Goal: Task Accomplishment & Management: Use online tool/utility

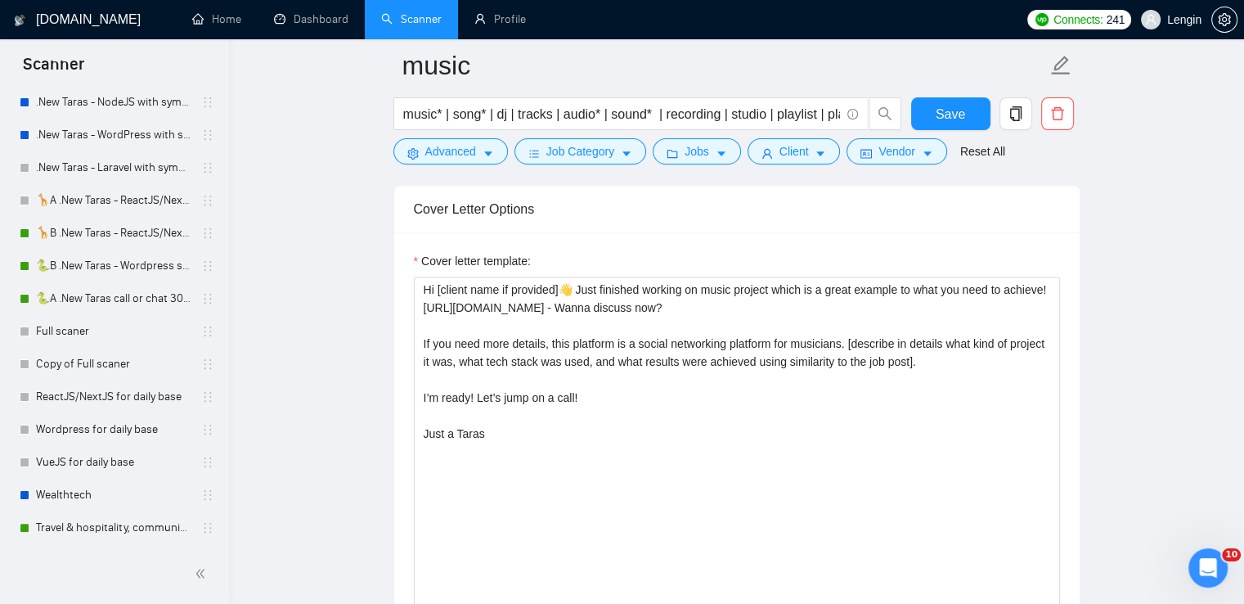
scroll to position [342, 0]
click at [114, 233] on link "🦒B .New Taras - ReactJS/NextJS rel exp 23/04" at bounding box center [113, 234] width 155 height 33
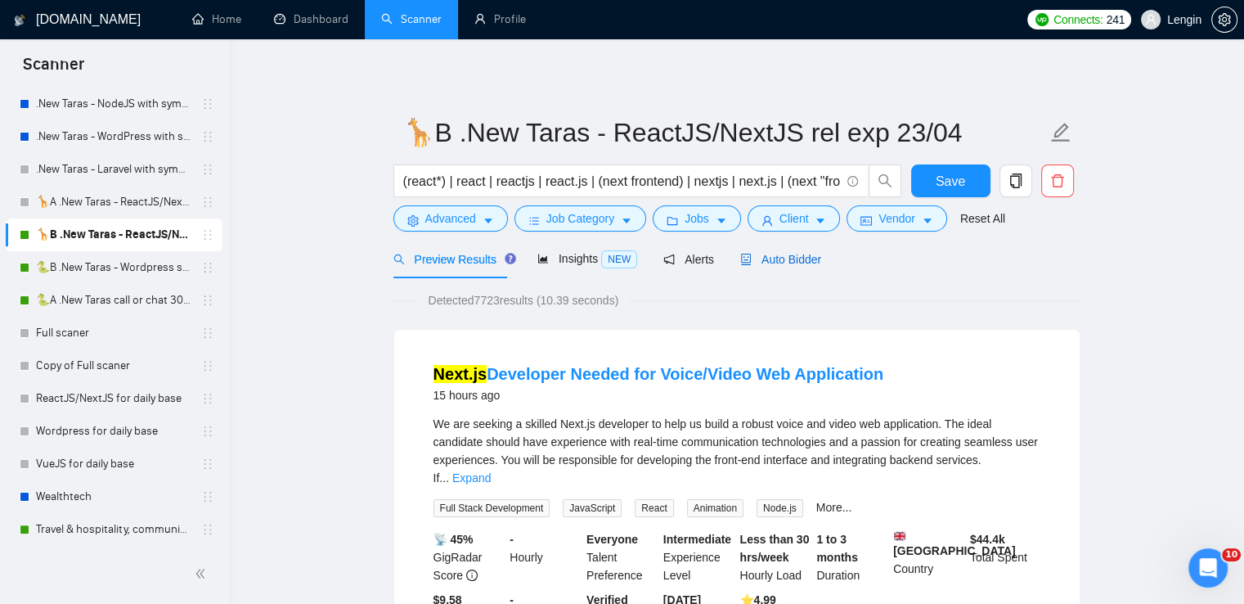
click at [771, 266] on span "Auto Bidder" at bounding box center [780, 259] width 81 height 13
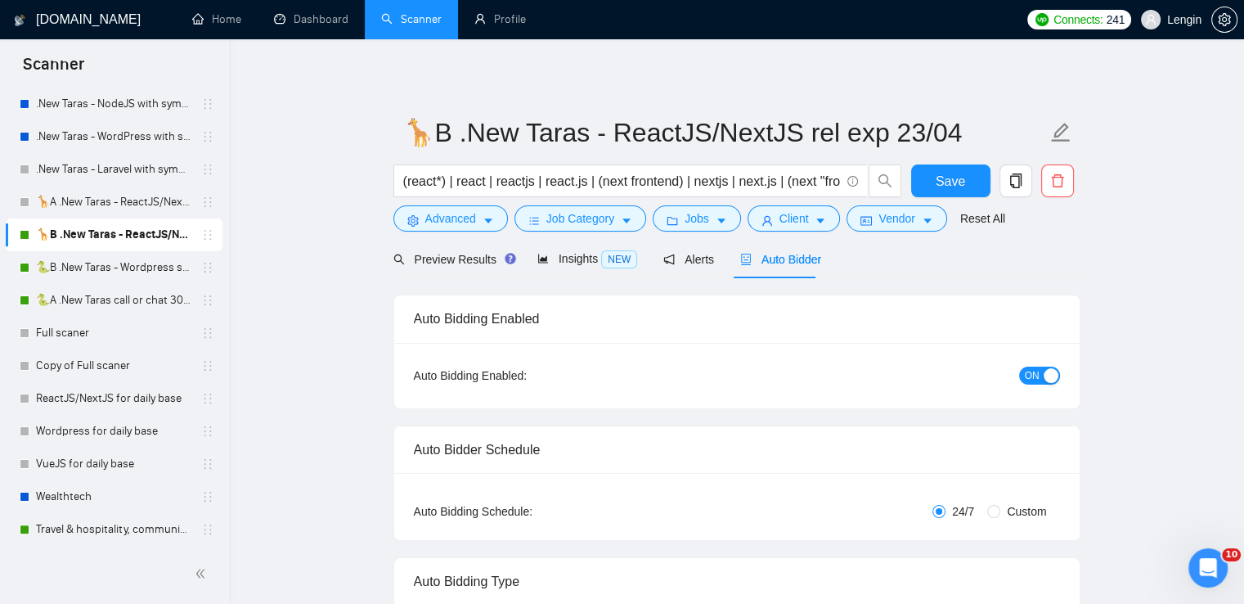
radio input "false"
radio input "true"
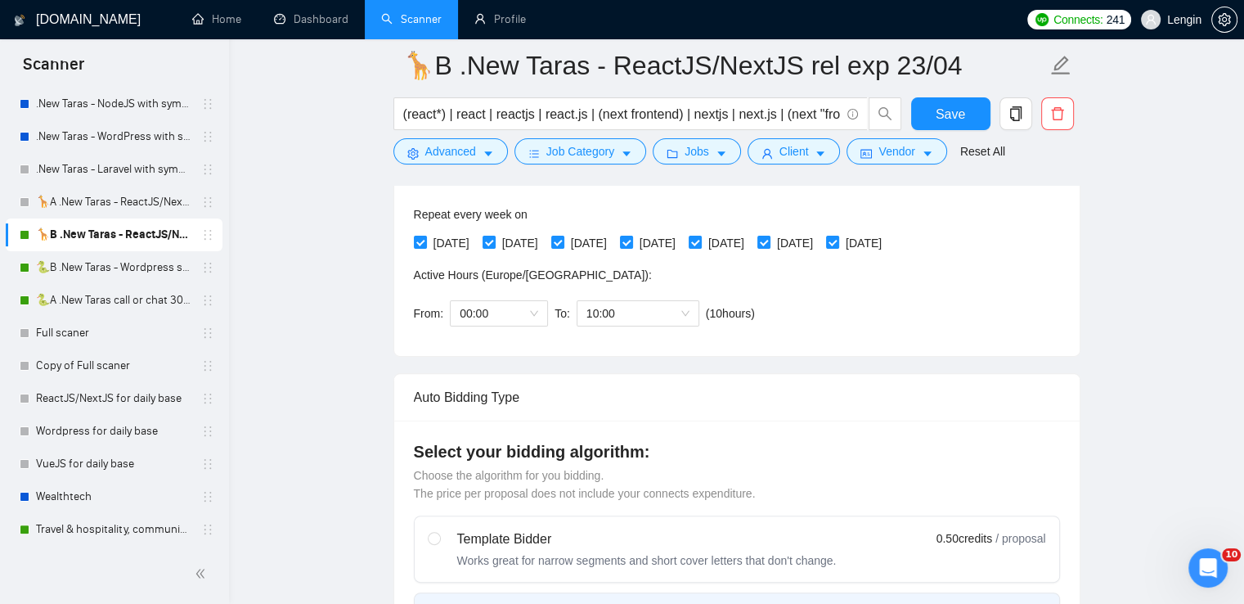
scroll to position [405, 0]
click at [680, 304] on span "10:00" at bounding box center [637, 312] width 103 height 25
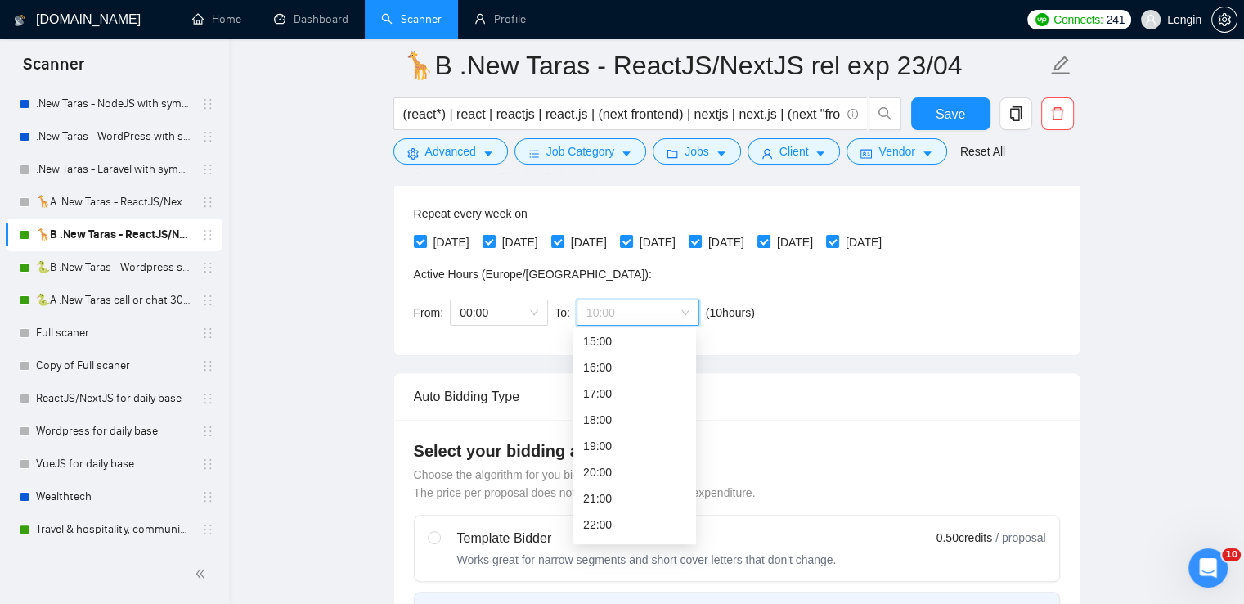
scroll to position [419, 0]
click at [607, 475] on div "21:00" at bounding box center [634, 475] width 103 height 18
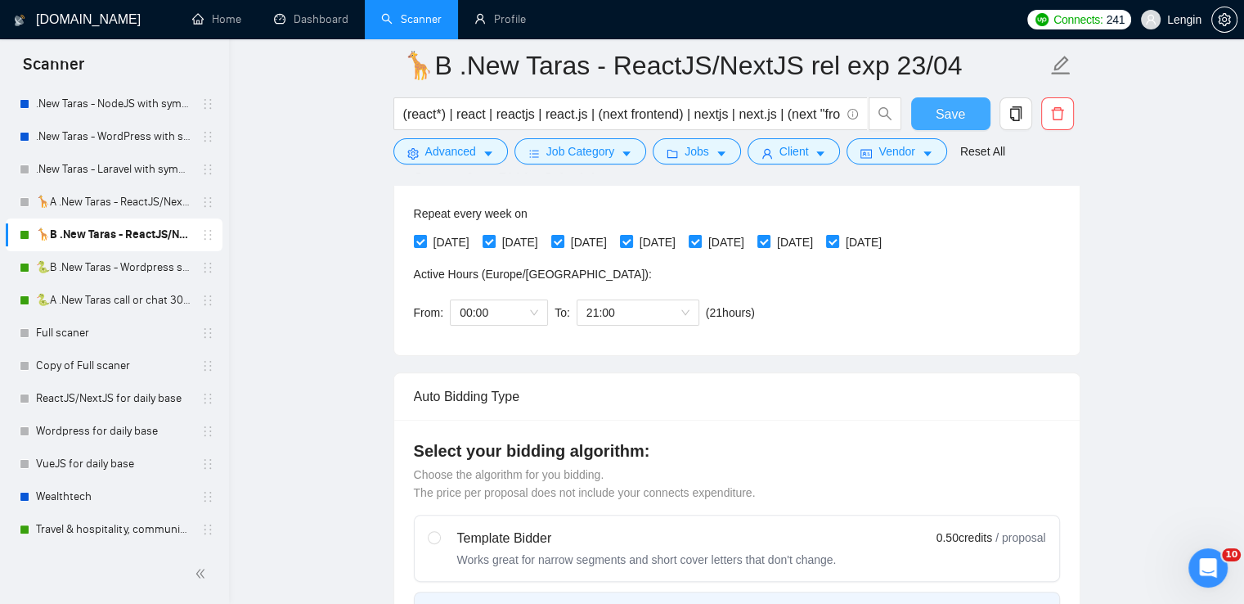
click at [945, 114] on span "Save" at bounding box center [950, 114] width 29 height 20
click at [103, 292] on link "🐍A .New Taras call or chat 30%view 0 reply 23/04" at bounding box center [113, 300] width 155 height 33
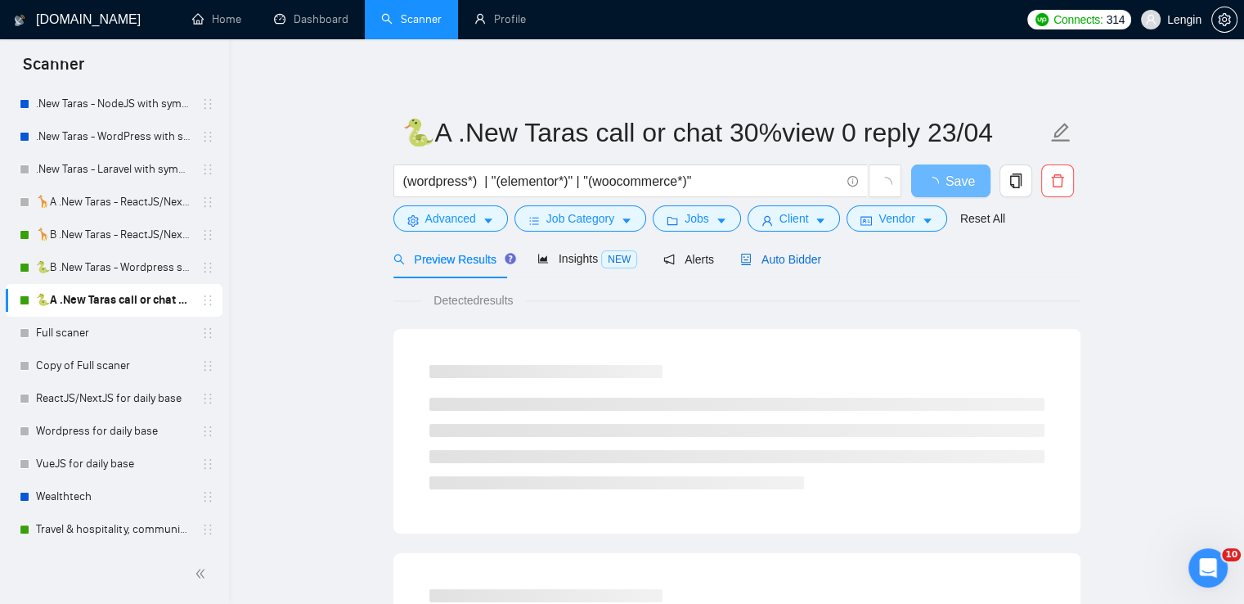
click at [785, 253] on span "Auto Bidder" at bounding box center [780, 259] width 81 height 13
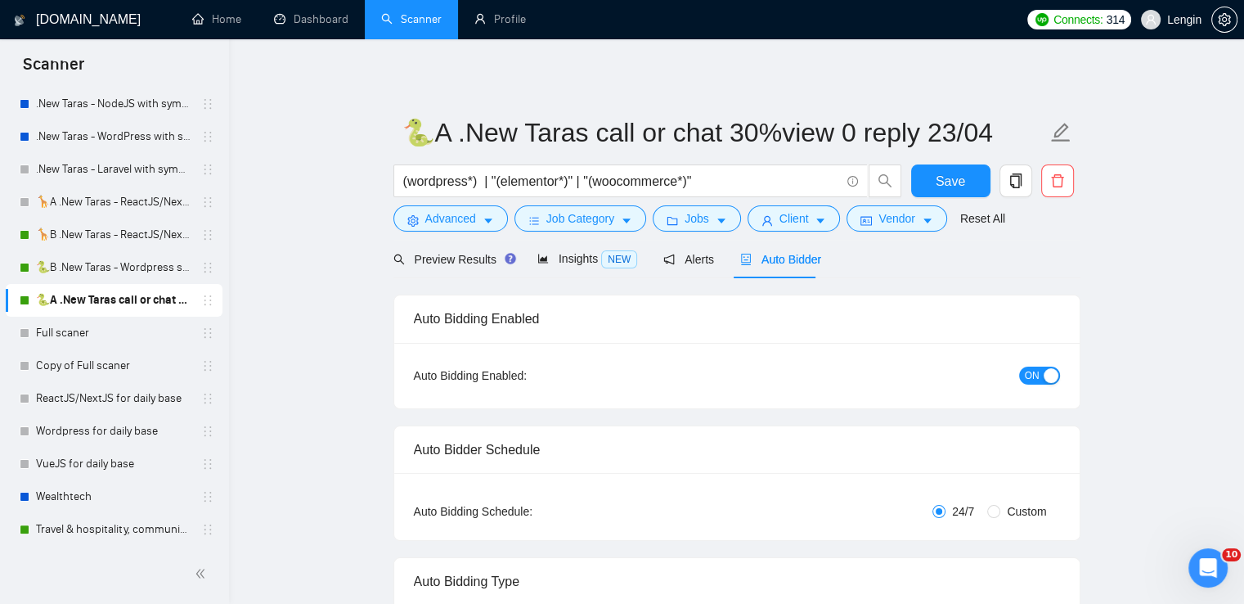
radio input "false"
radio input "true"
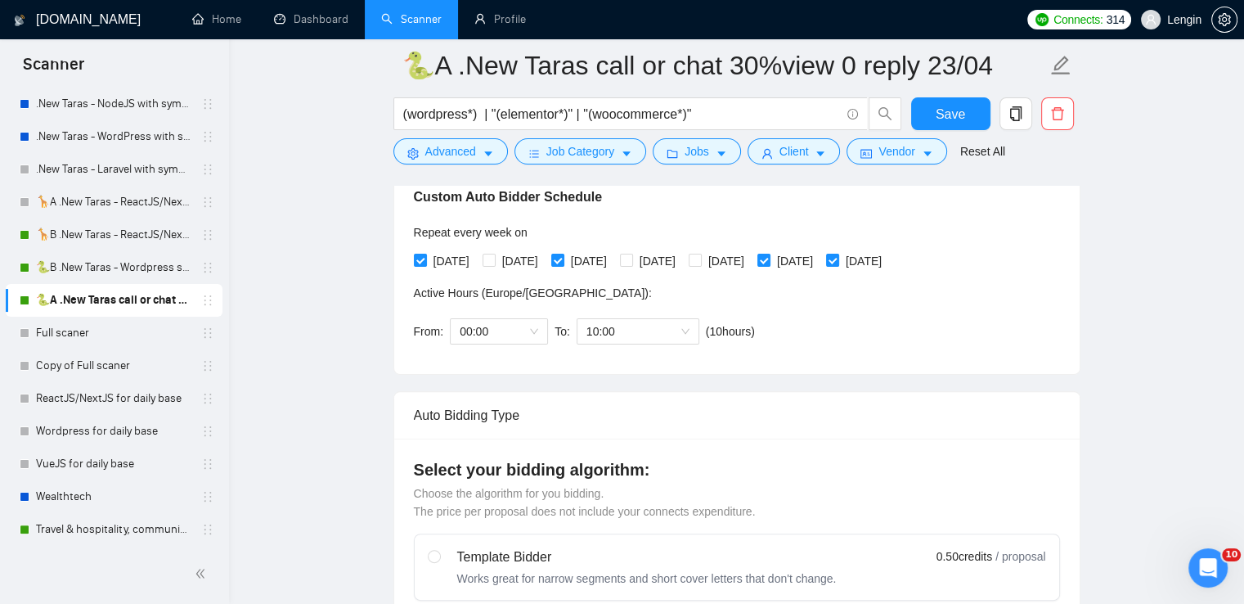
scroll to position [386, 0]
click at [678, 331] on span "10:00" at bounding box center [637, 331] width 103 height 25
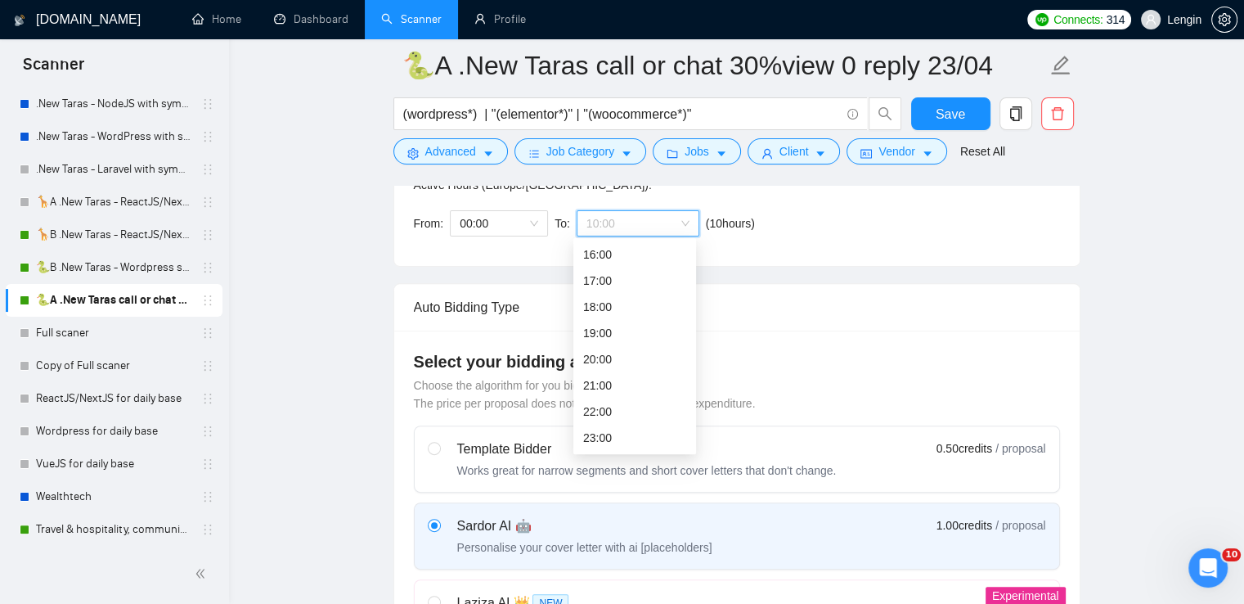
scroll to position [494, 0]
click at [599, 376] on div "21:00" at bounding box center [634, 385] width 103 height 18
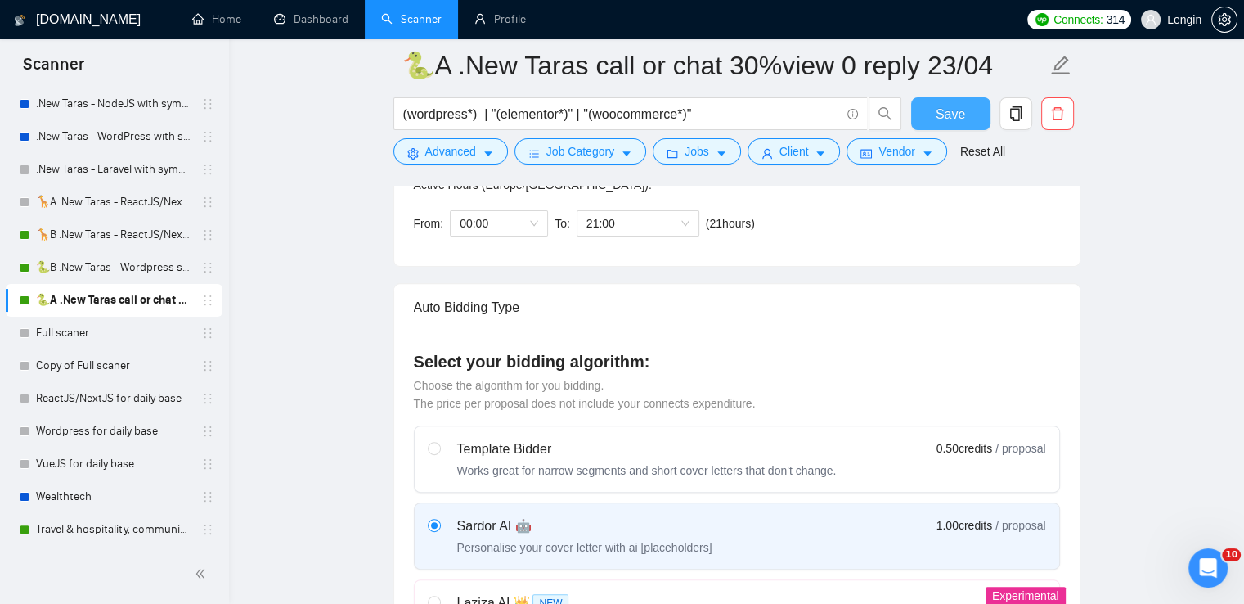
click at [947, 116] on span "Save" at bounding box center [950, 114] width 29 height 20
